Goal: Communication & Community: Participate in discussion

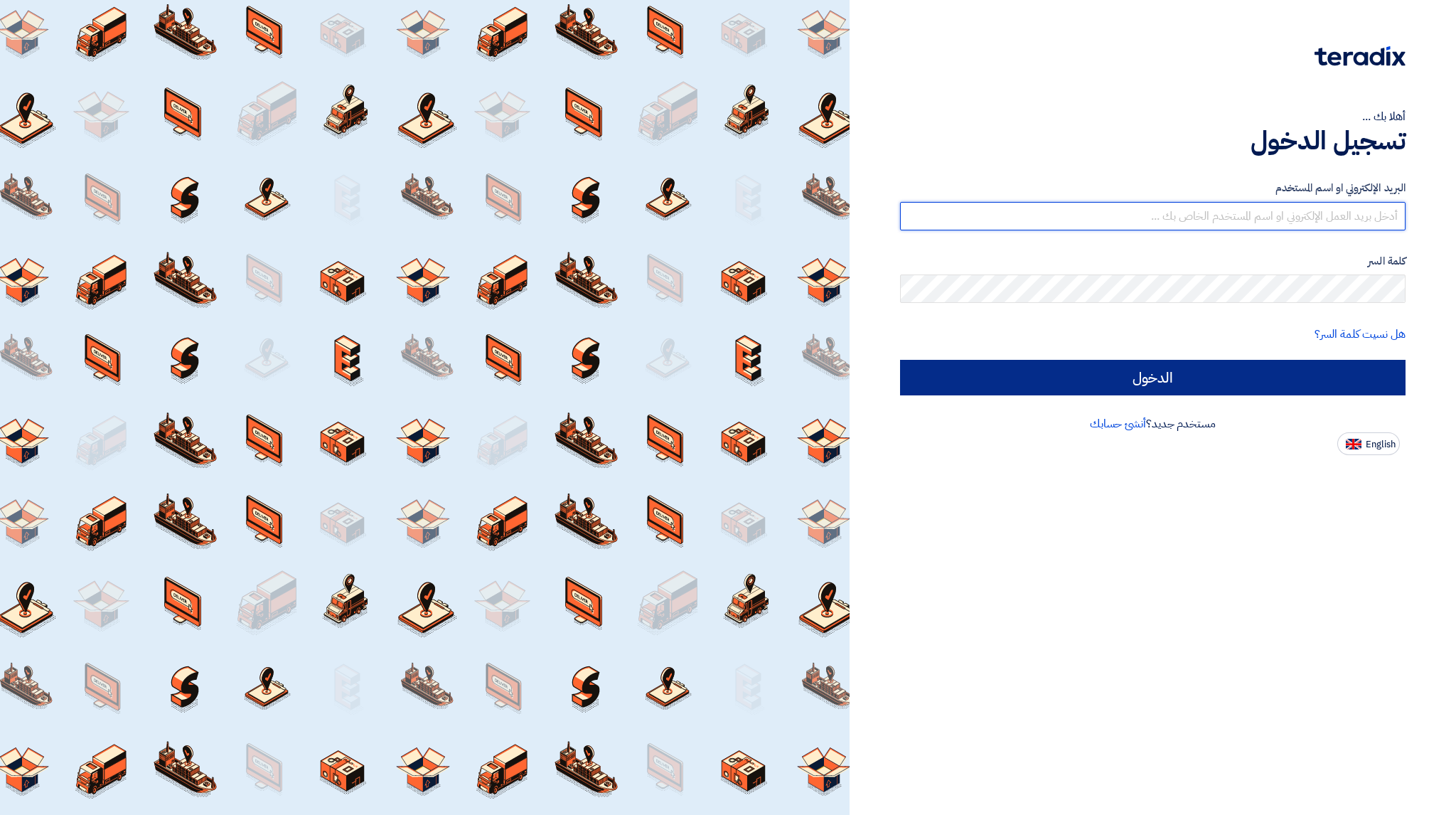
type input "[EMAIL_ADDRESS][DOMAIN_NAME]"
click at [1308, 368] on input "الدخول" at bounding box center [1152, 378] width 505 height 35
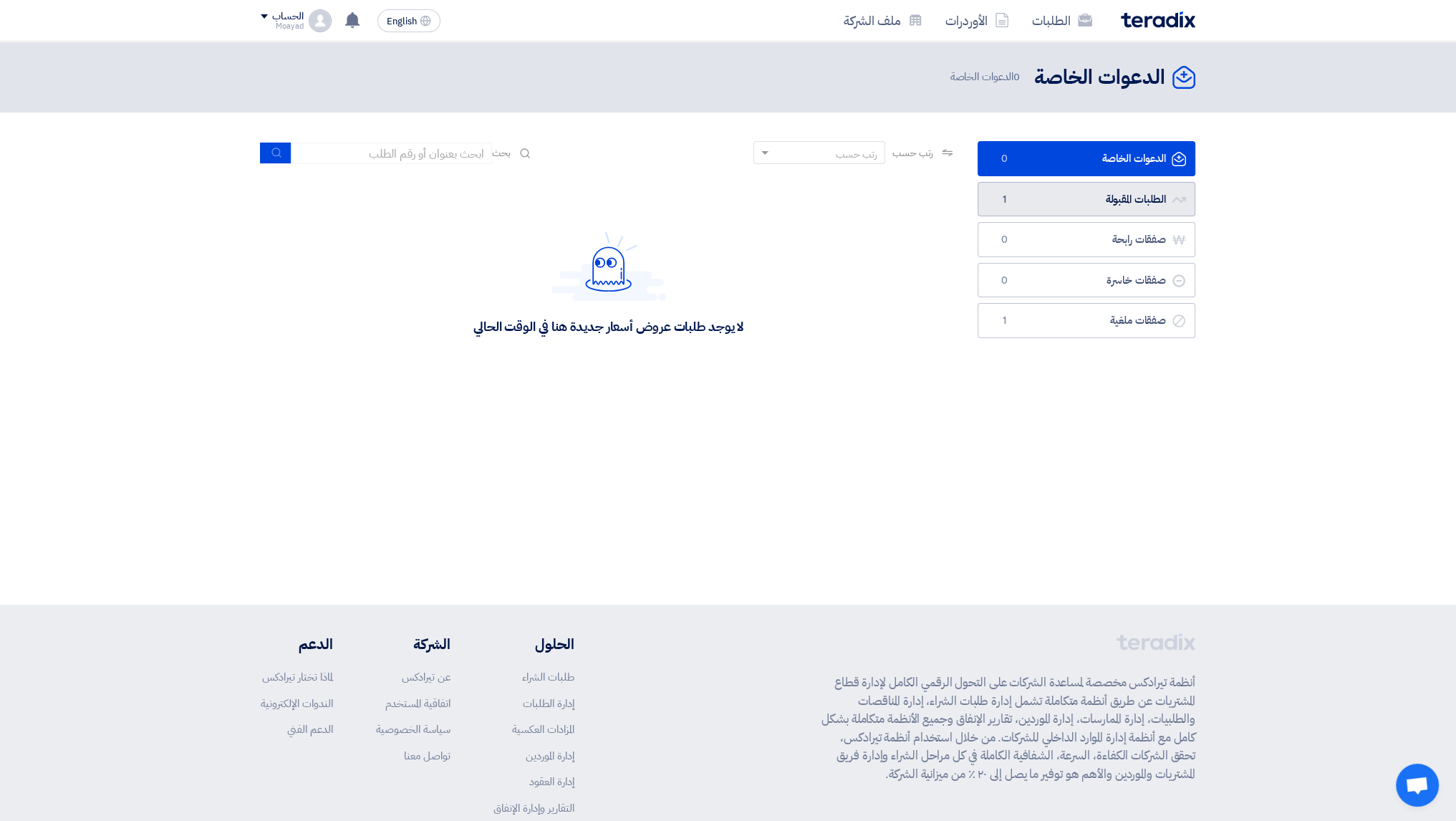
click at [1101, 199] on link "الطلبات المقبولة الطلبات المقبولة 1" at bounding box center [1087, 199] width 218 height 35
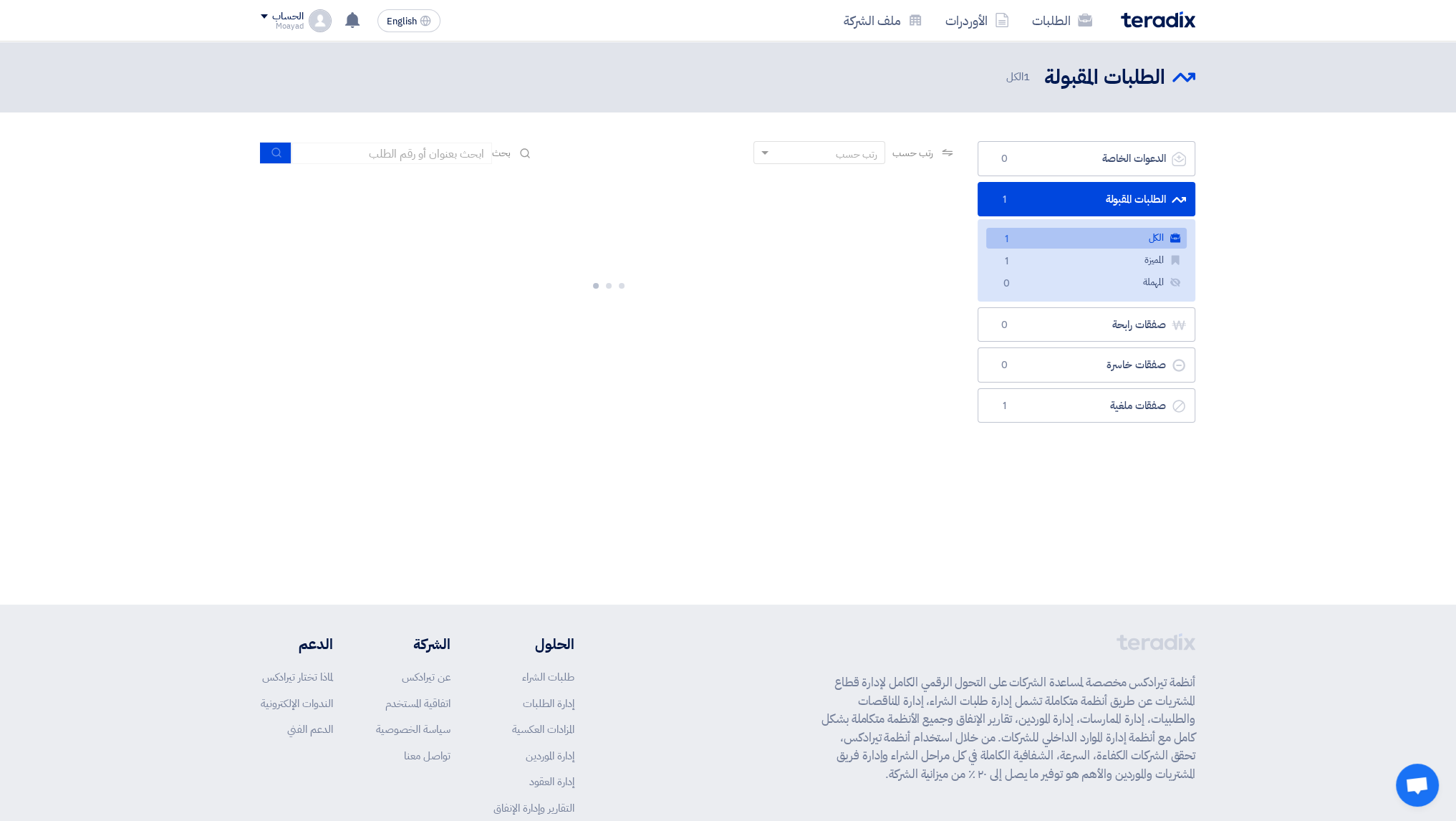
click at [1109, 240] on link "الكل الكل 1" at bounding box center [1086, 238] width 200 height 21
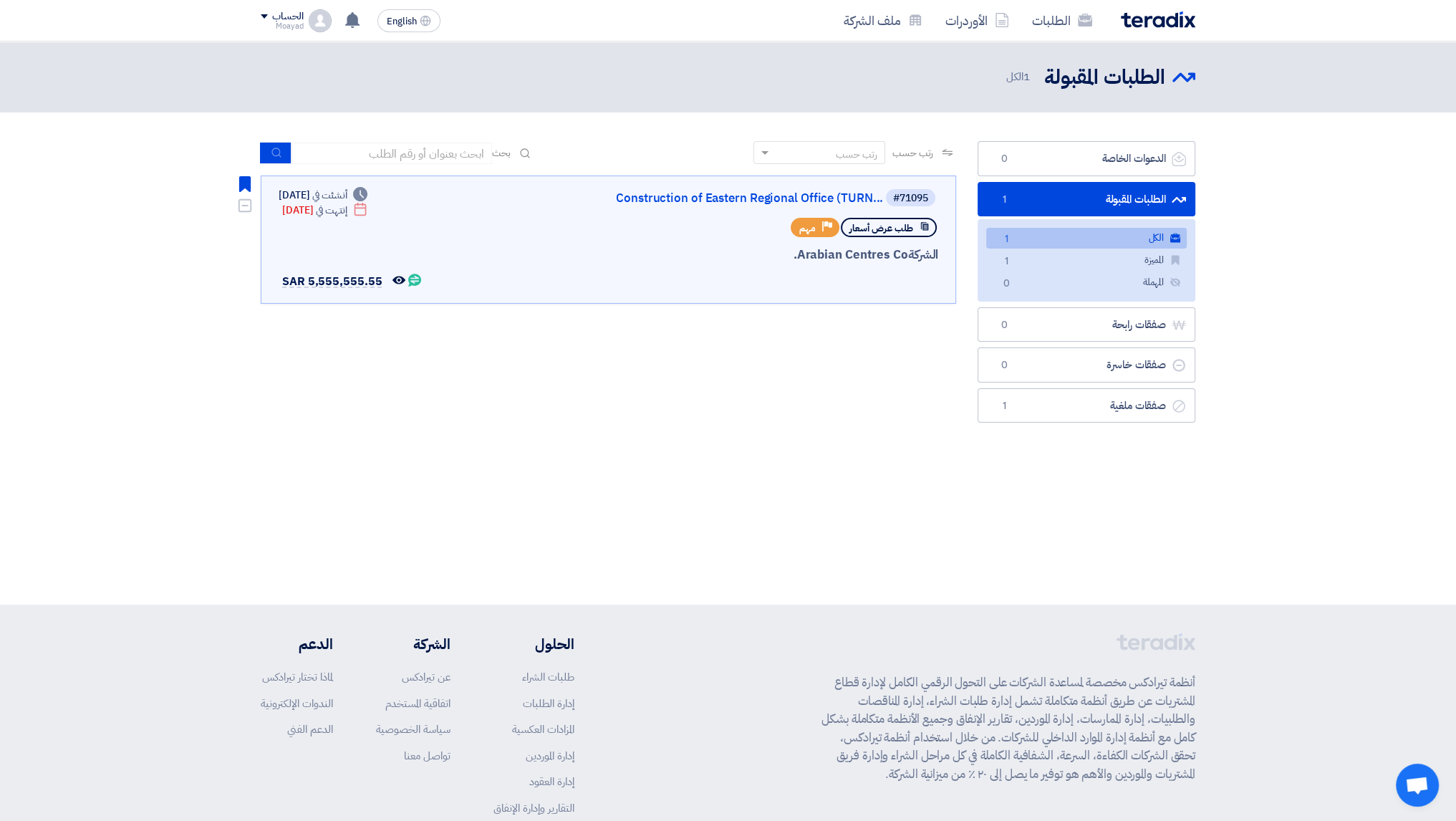
click at [805, 194] on link "Construction of Eastern Regional Office (TURN..." at bounding box center [740, 198] width 287 height 13
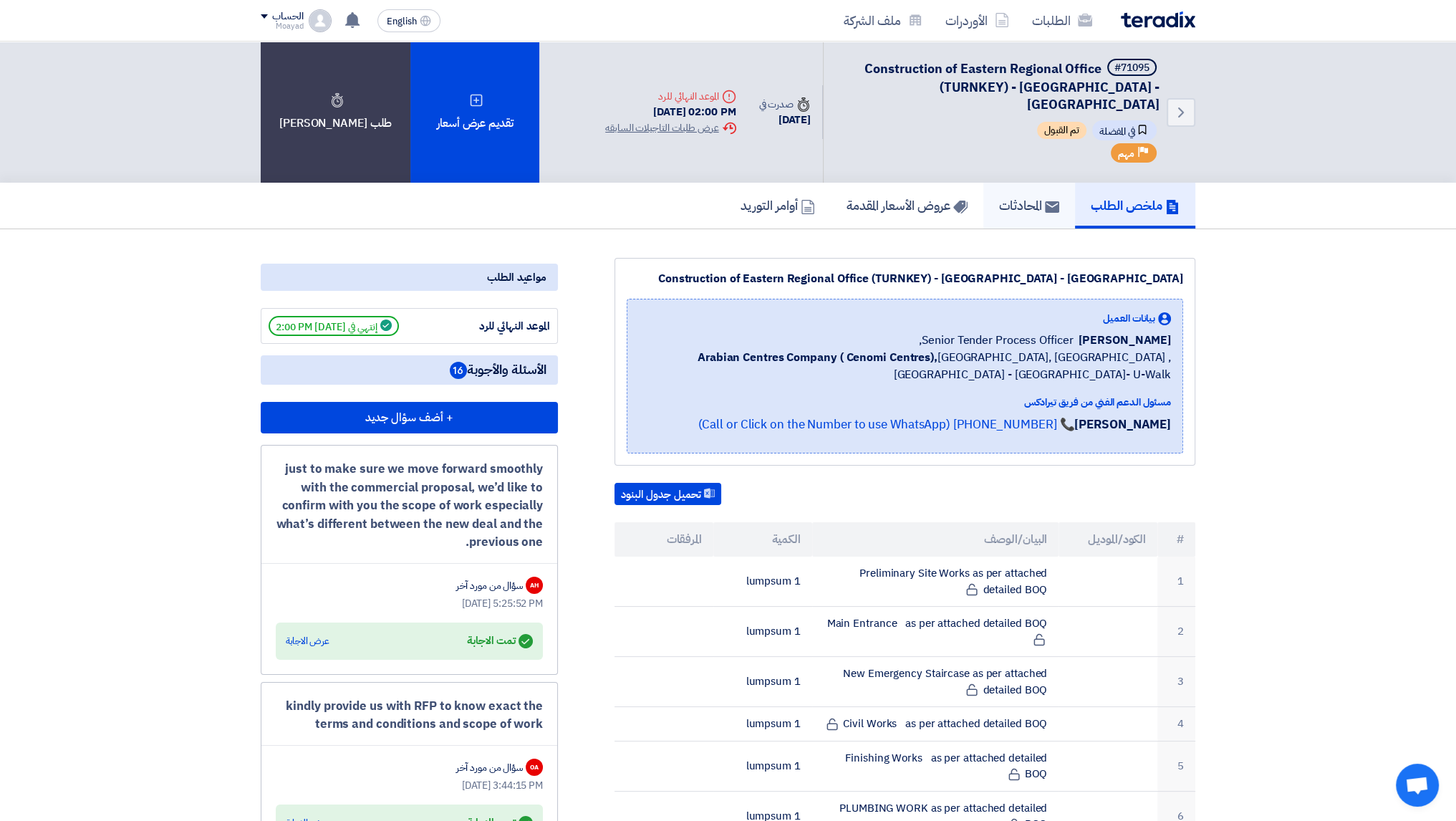
click at [1018, 197] on h5 "المحادثات" at bounding box center [1029, 205] width 60 height 16
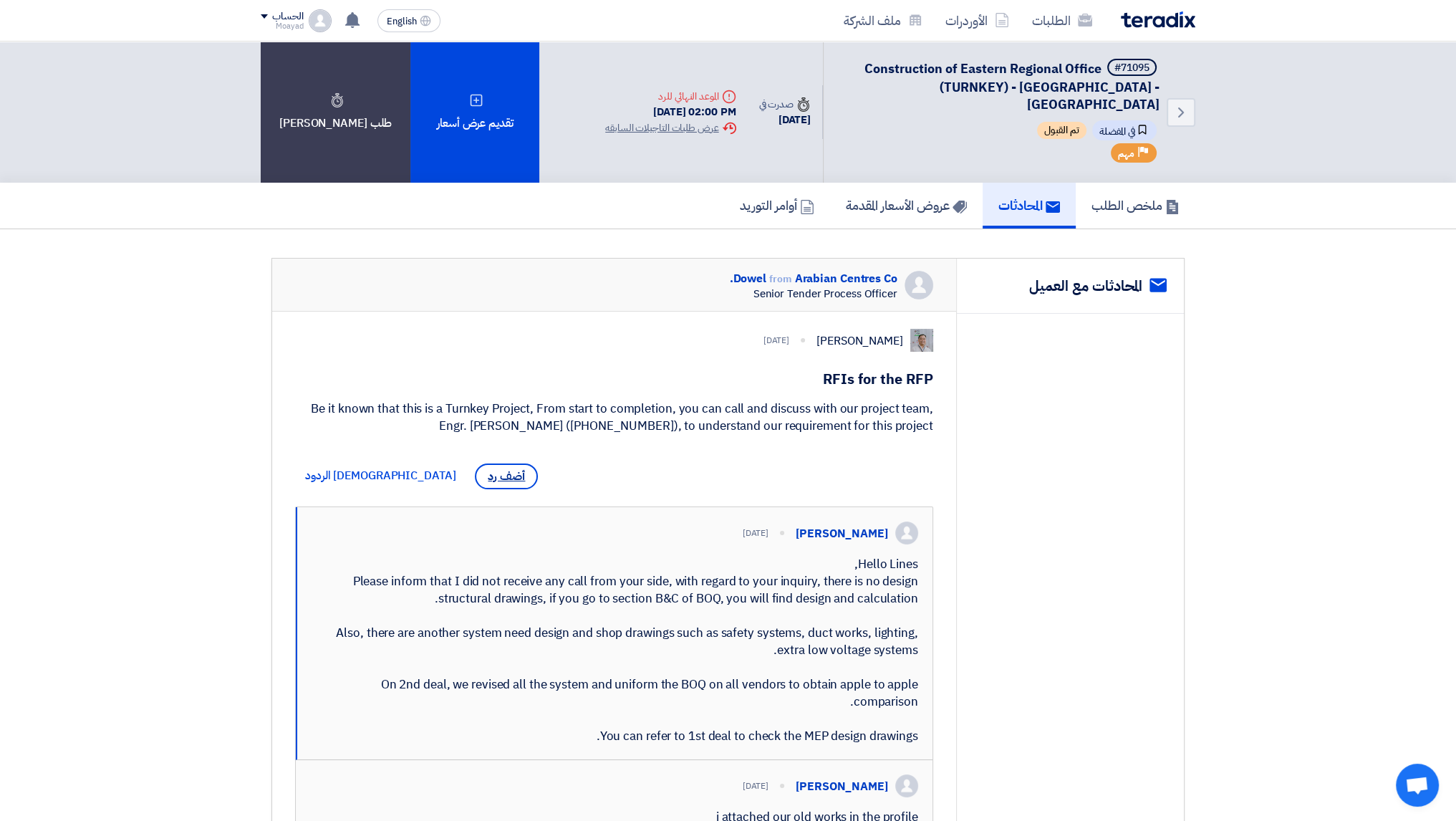
drag, startPoint x: 416, startPoint y: 456, endPoint x: 421, endPoint y: 466, distance: 11.2
click at [417, 458] on div "أضف رد [DEMOGRAPHIC_DATA] الردود" at bounding box center [421, 476] width 253 height 37
click at [475, 466] on span "أضف رد" at bounding box center [506, 476] width 63 height 26
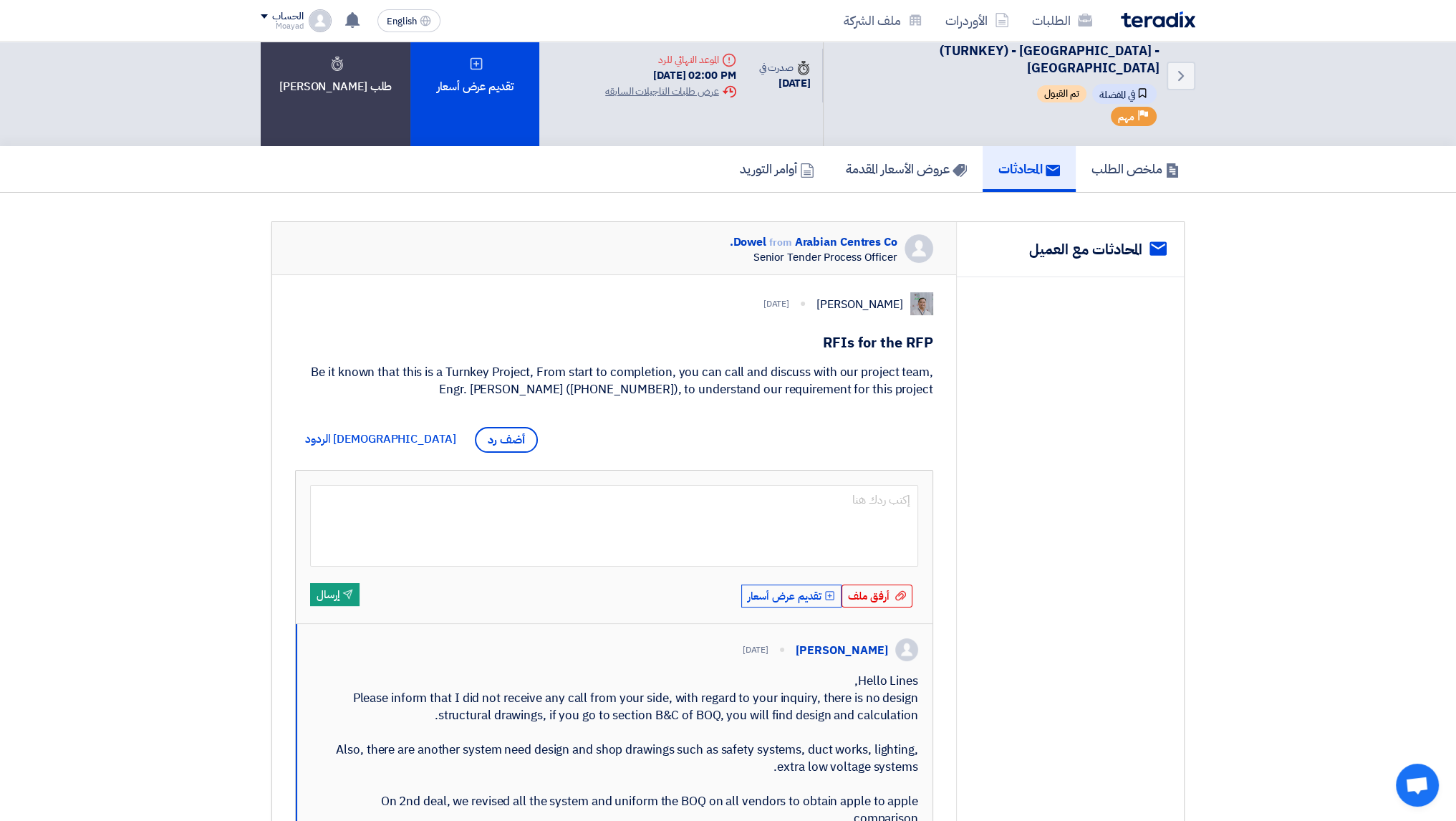
scroll to position [1, 0]
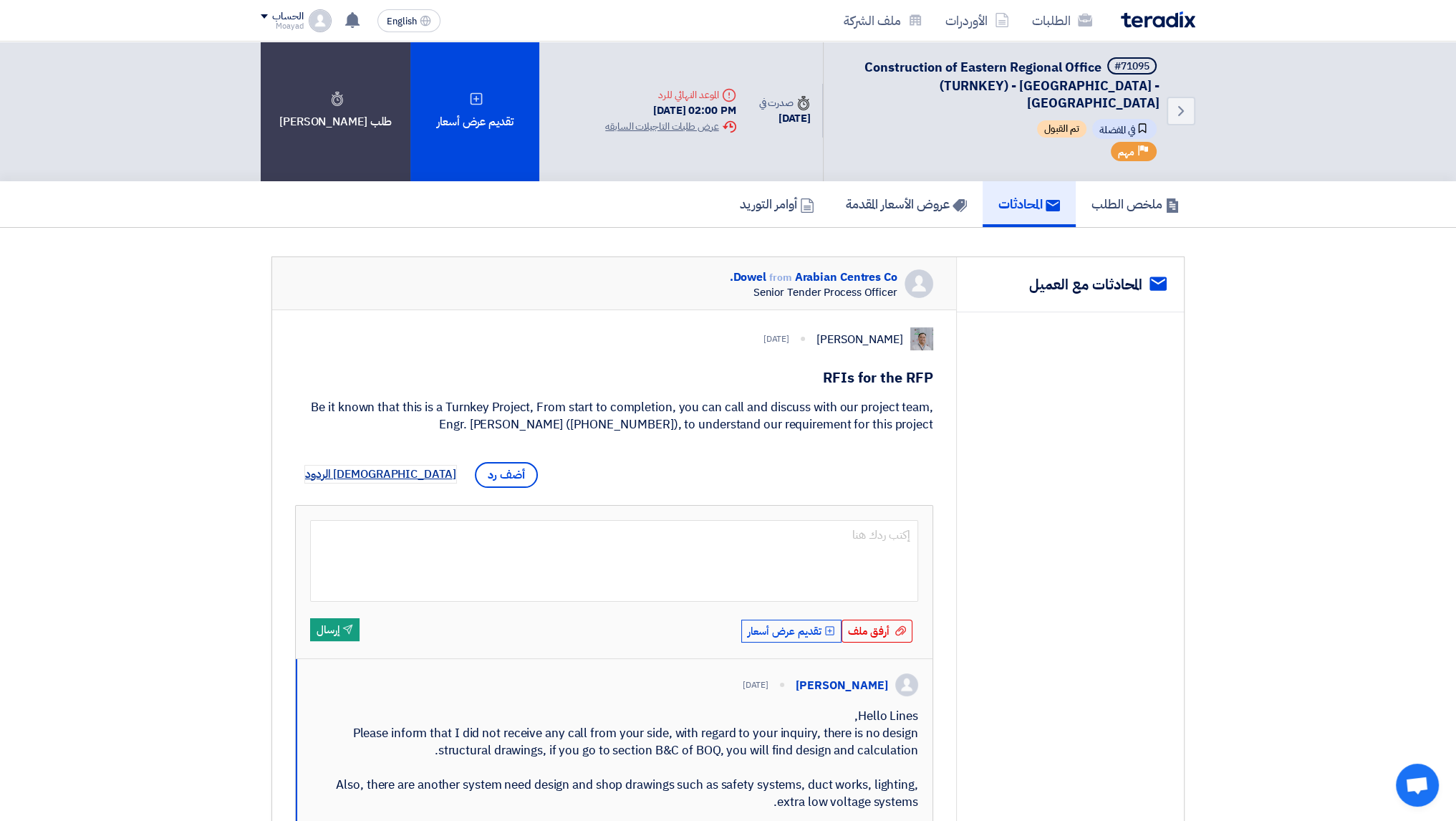
click at [337, 475] on span "[DEMOGRAPHIC_DATA] الردود" at bounding box center [380, 474] width 151 height 17
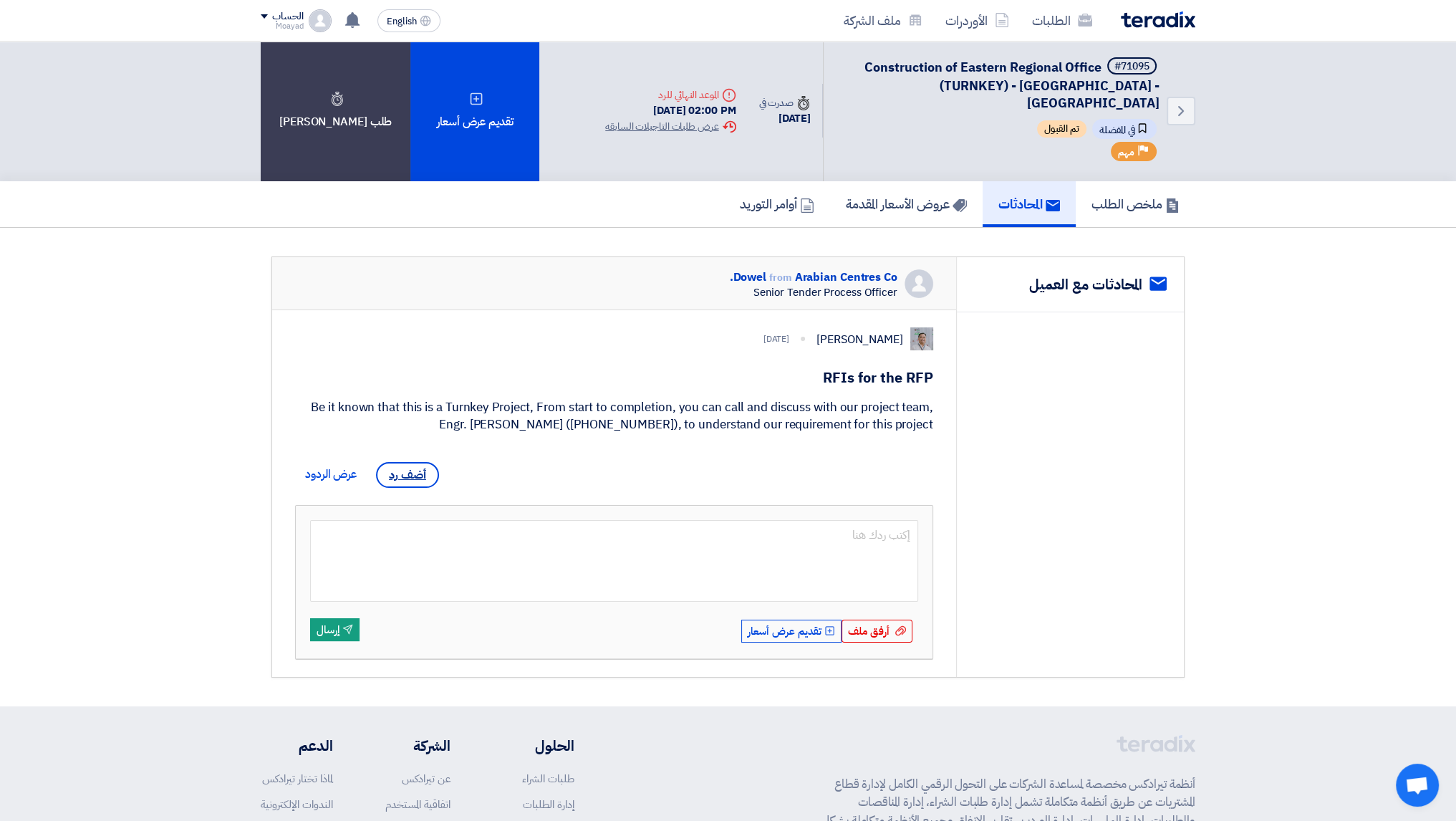
click at [402, 482] on span "أضف رد" at bounding box center [407, 475] width 63 height 26
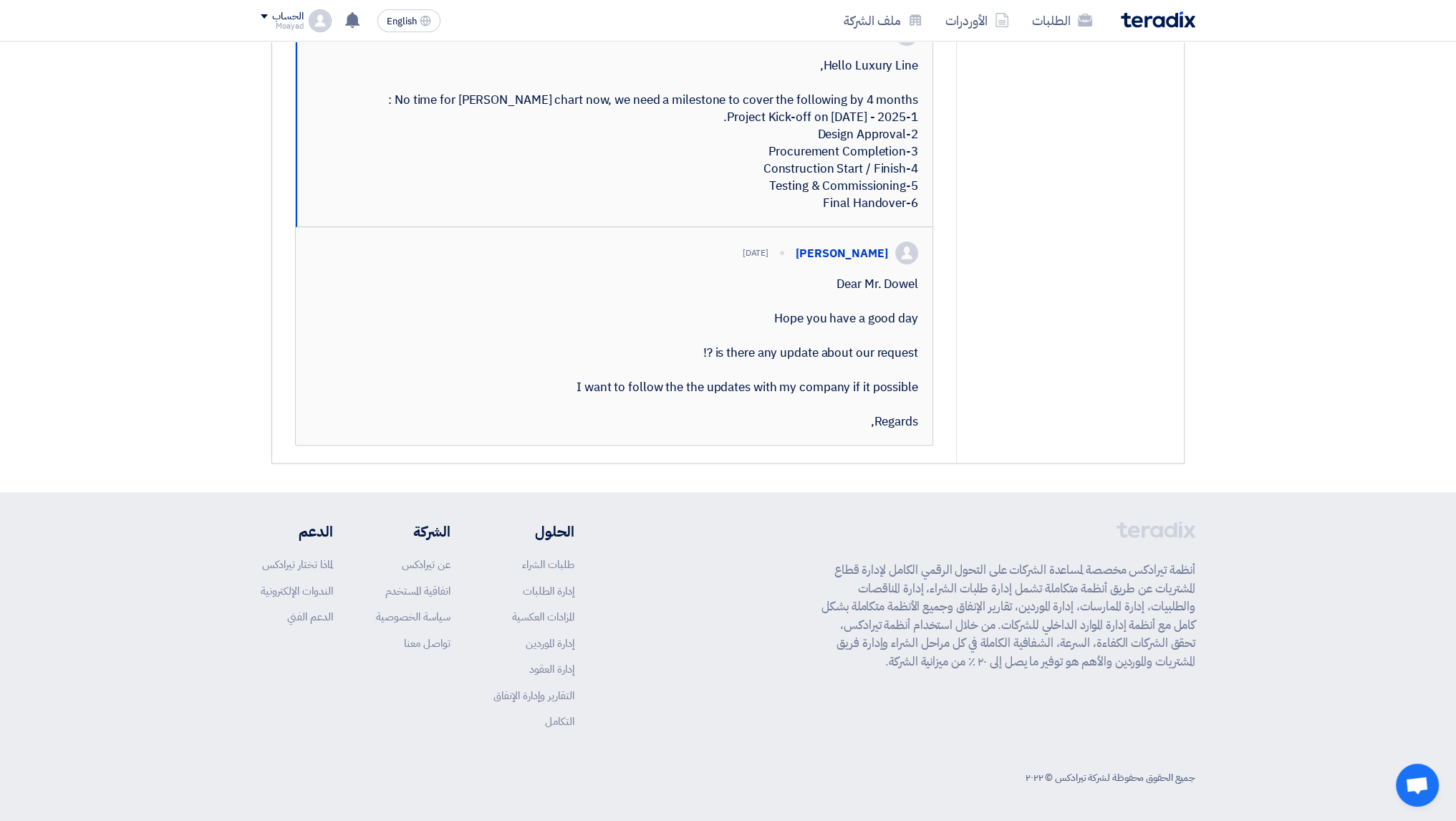
click at [1067, 514] on footer "أنظمة تيرادكس مخصصة لمساعدة الشركات على التحول الرقمي الكامل لإدارة قطاع المشتر…" at bounding box center [728, 657] width 1456 height 329
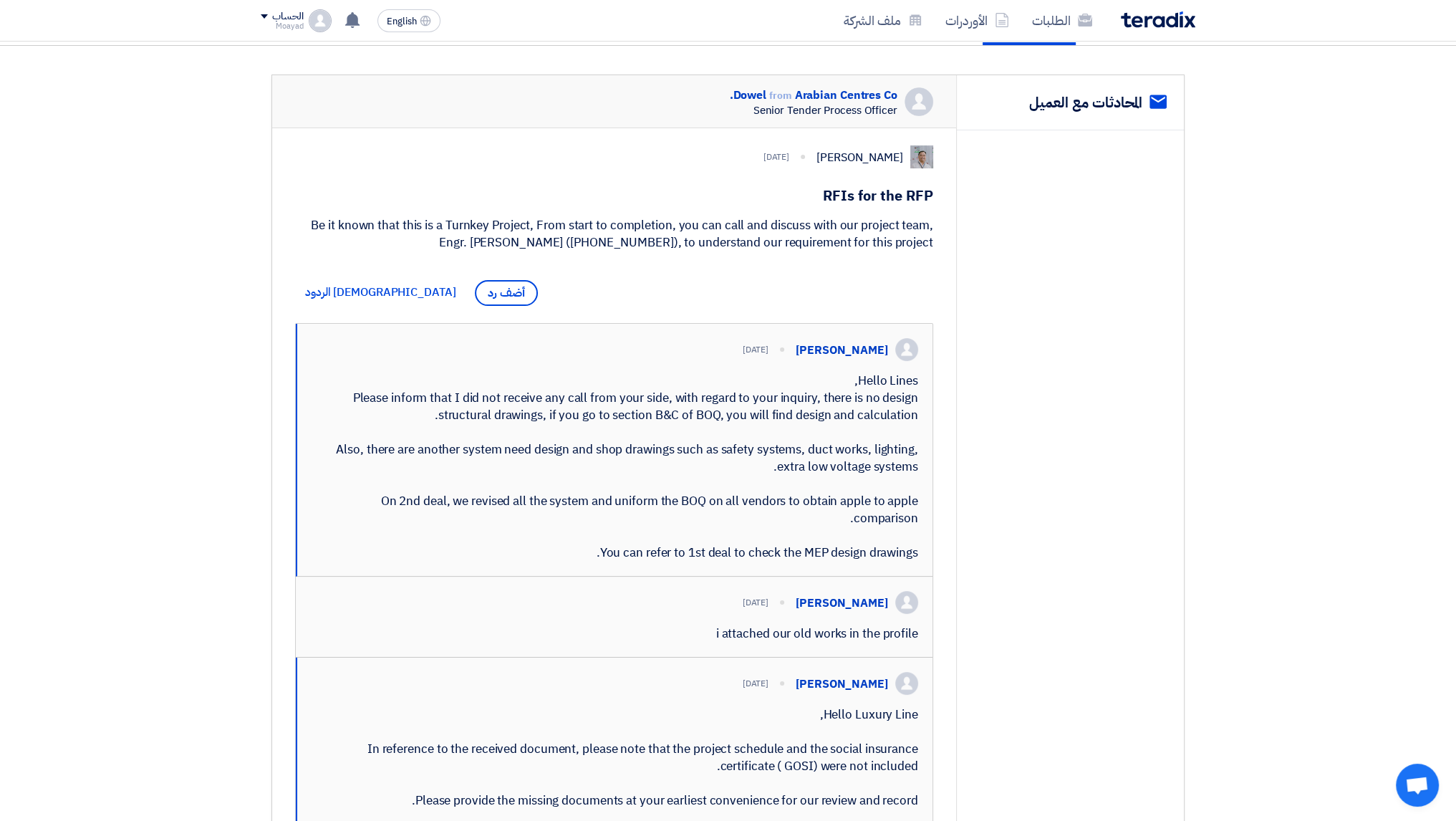
scroll to position [0, 0]
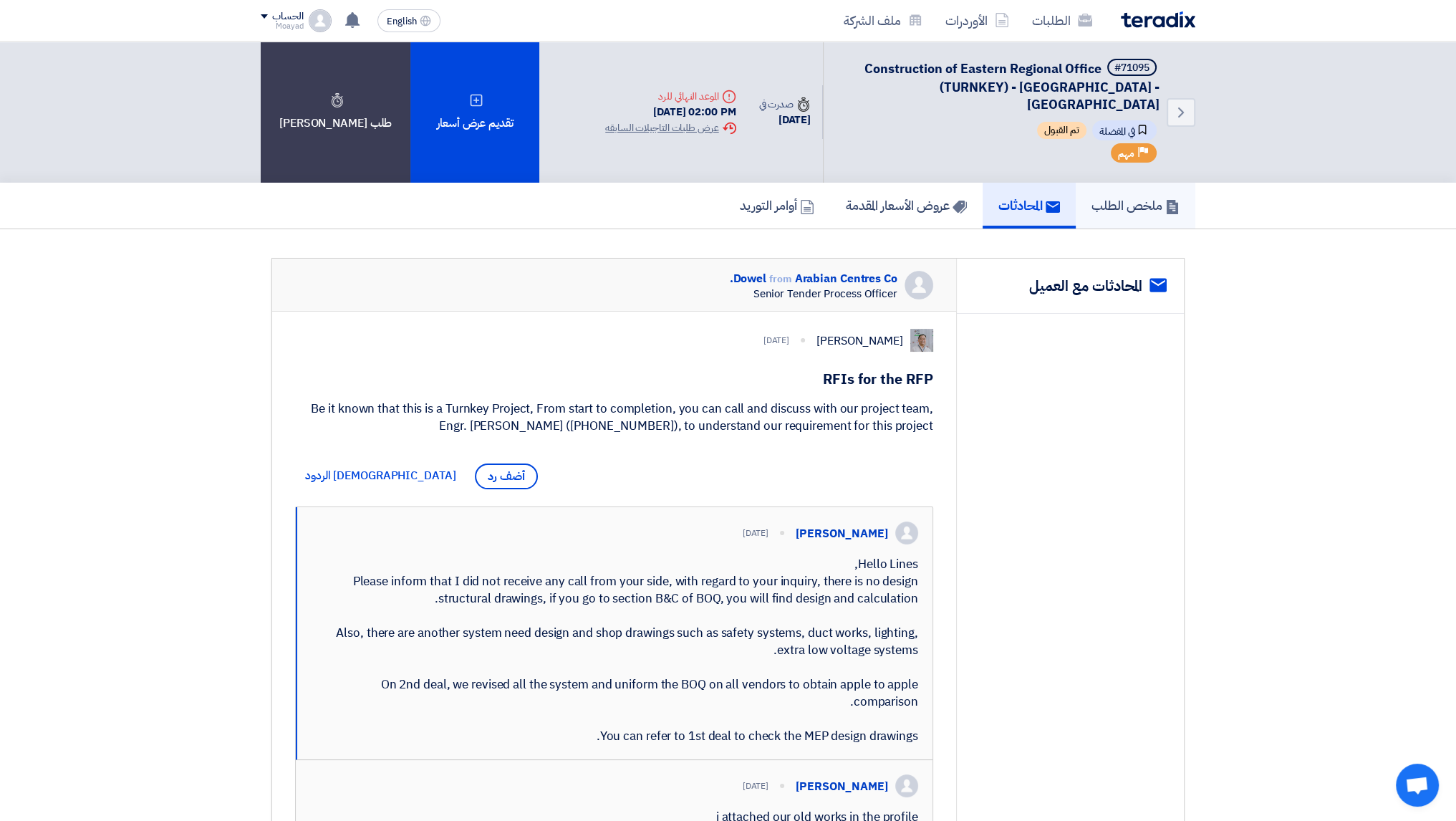
click at [1137, 201] on link "ملخص الطلب" at bounding box center [1135, 205] width 120 height 46
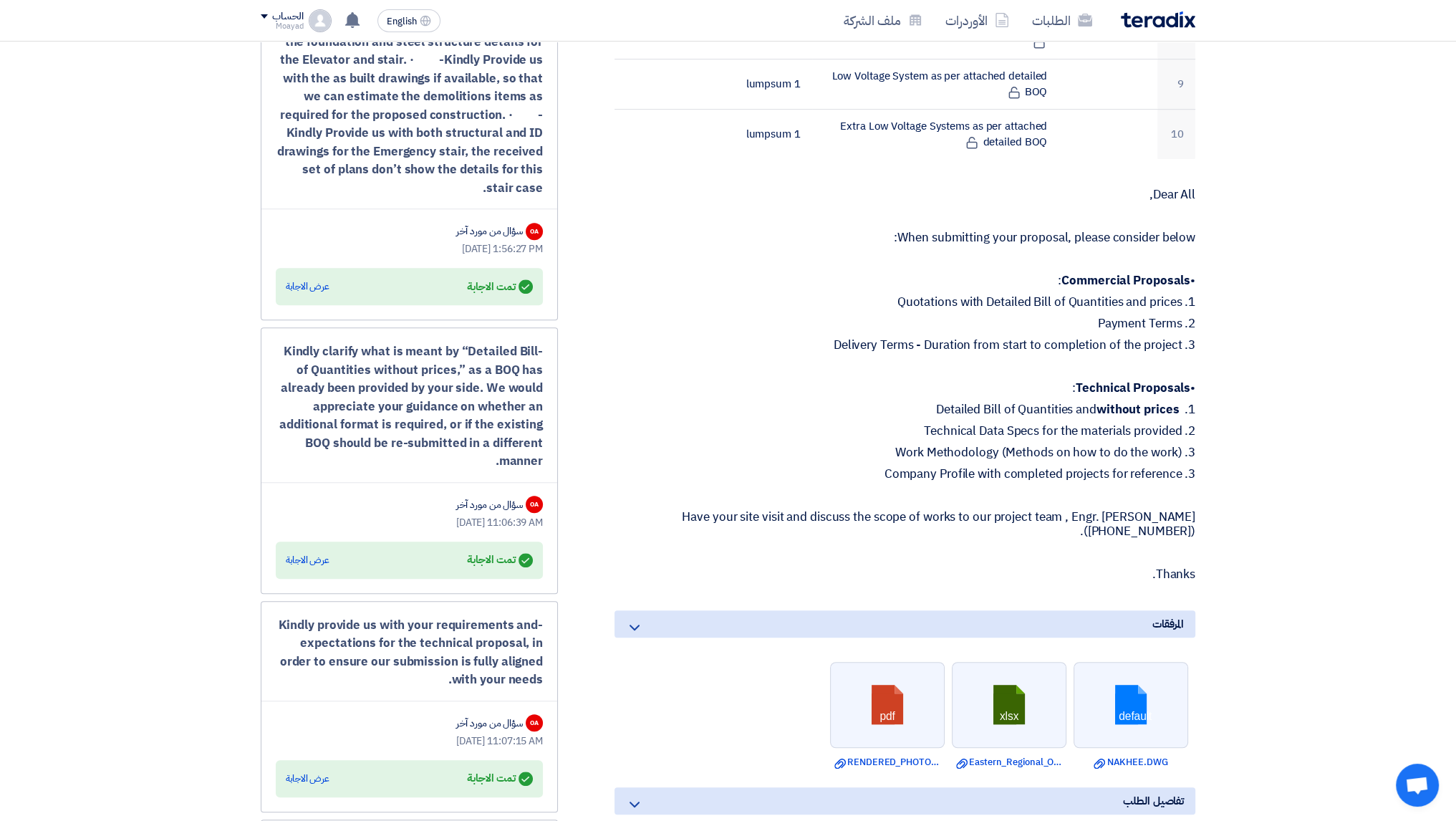
scroll to position [1146, 0]
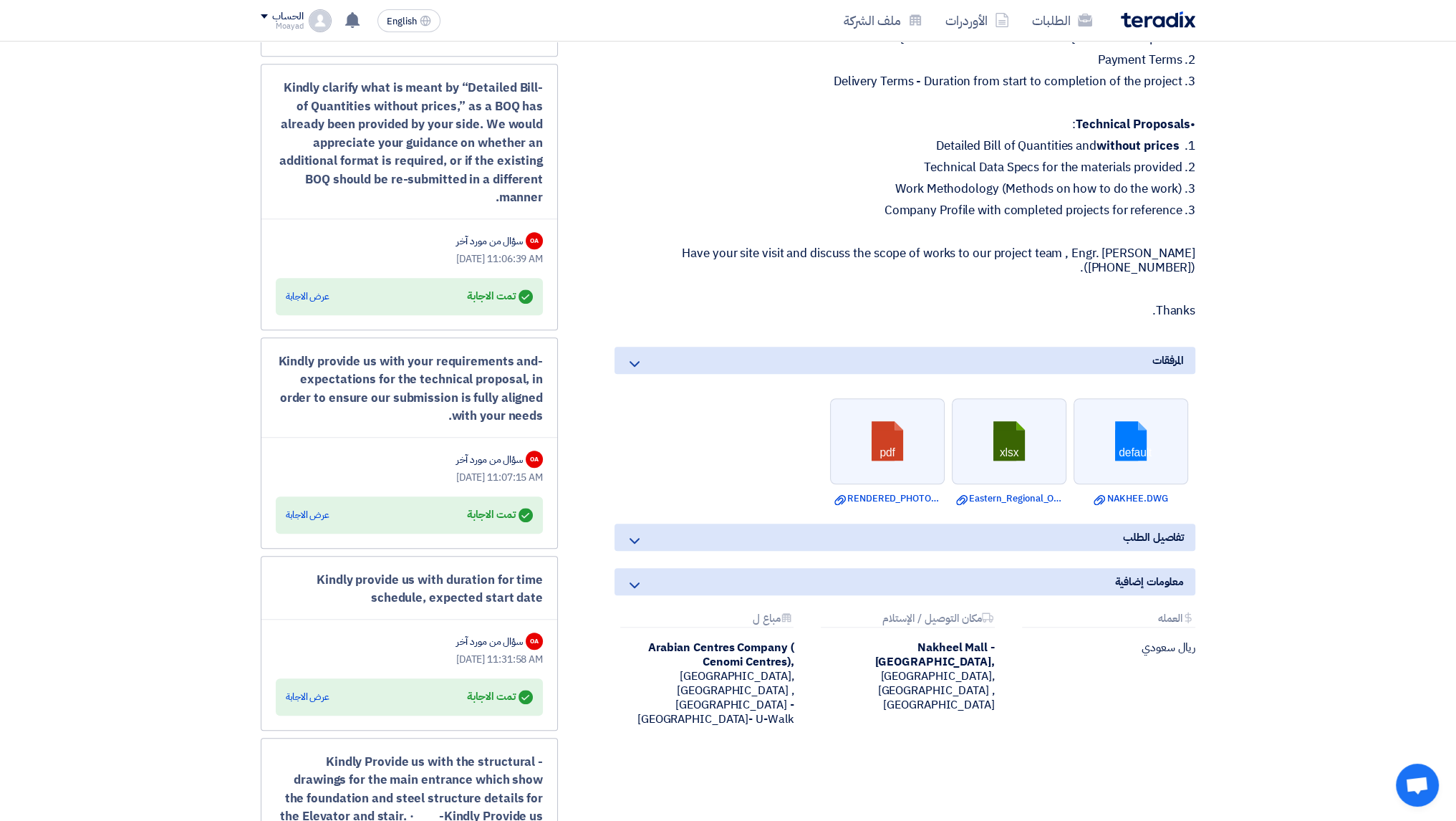
click at [625, 525] on div "تفاصيل الطلب" at bounding box center [905, 537] width 581 height 28
click at [633, 532] on icon at bounding box center [634, 540] width 17 height 17
click at [636, 538] on use at bounding box center [634, 541] width 10 height 6
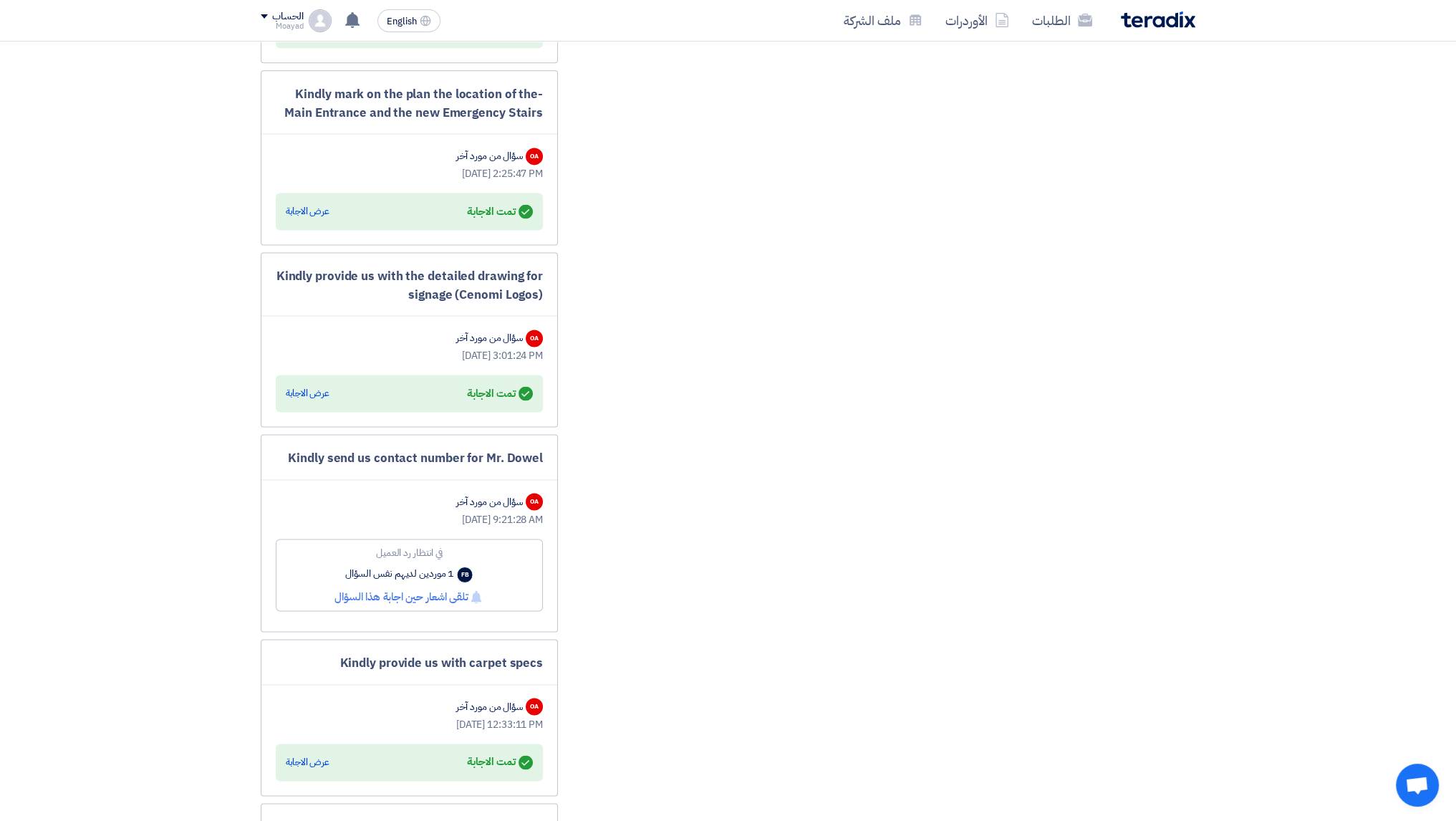
scroll to position [2651, 0]
